Goal: Task Accomplishment & Management: Manage account settings

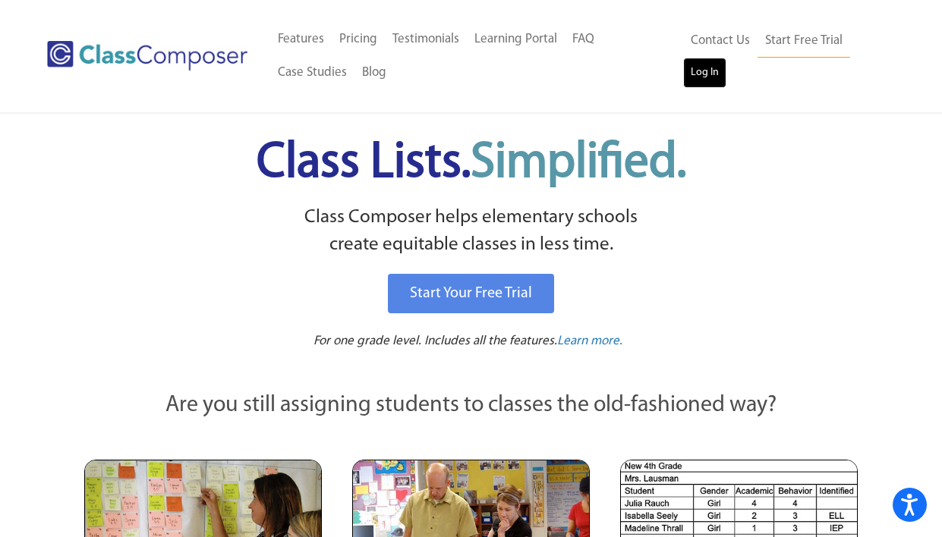
click at [700, 69] on link "Log In" at bounding box center [704, 73] width 43 height 30
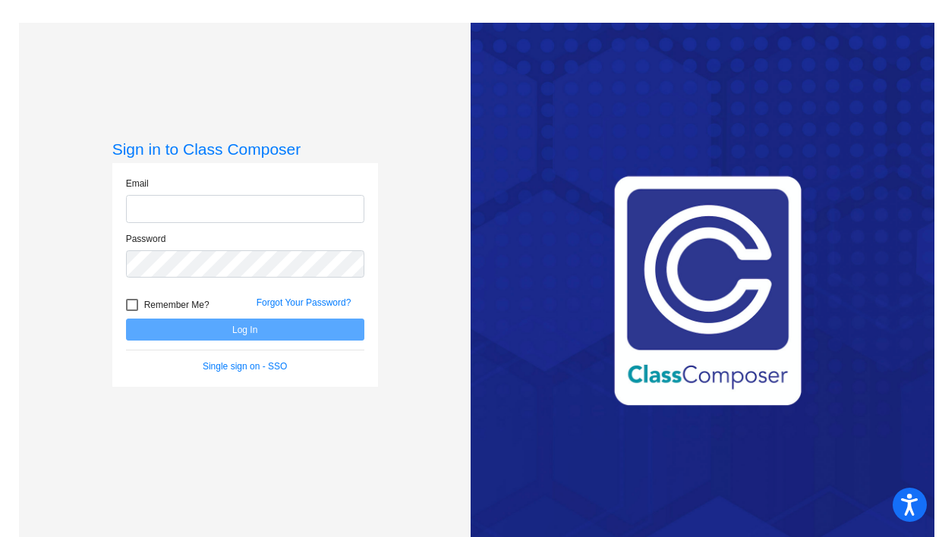
type input "[EMAIL_ADDRESS][DOMAIN_NAME]"
click at [314, 330] on button "Log In" at bounding box center [245, 330] width 238 height 22
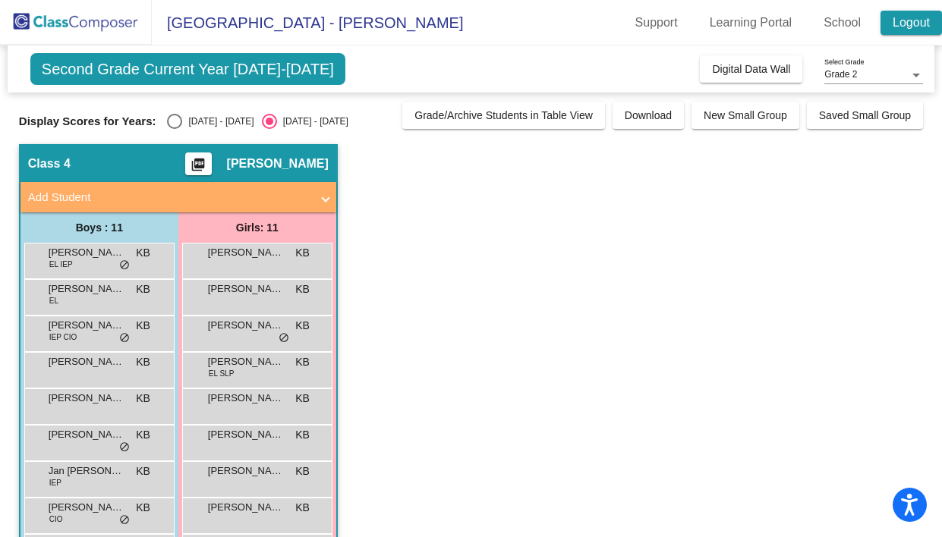
click at [901, 14] on link "Logout" at bounding box center [910, 23] width 61 height 24
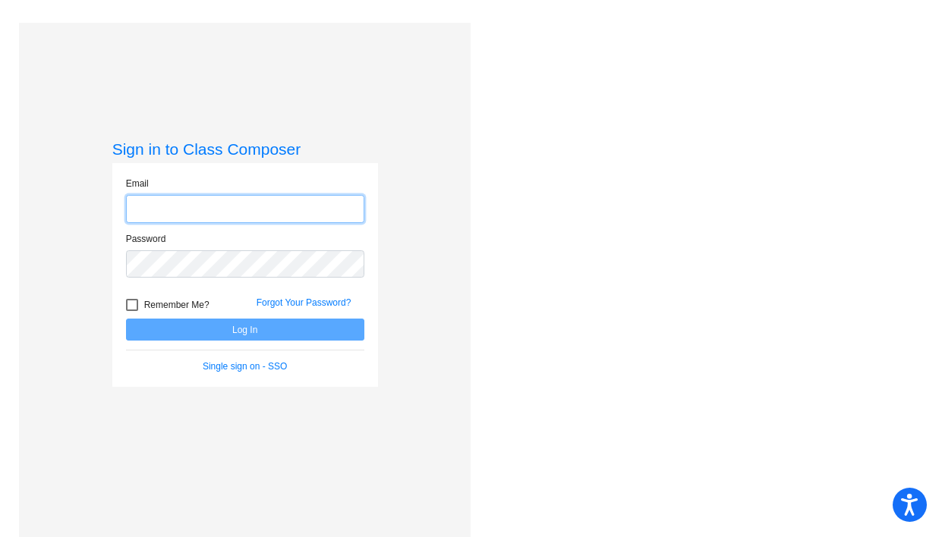
type input "kate_benson@lkstevens.wednet.edu"
